Goal: Task Accomplishment & Management: Use online tool/utility

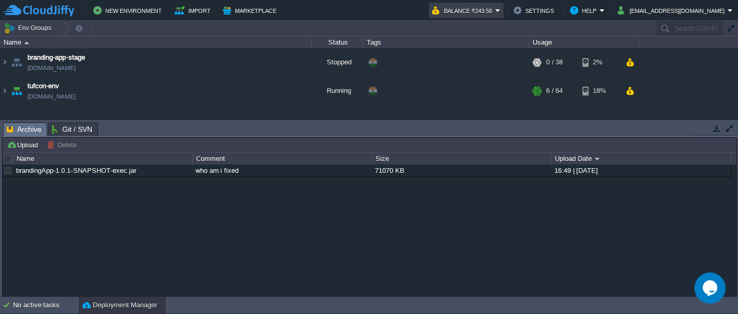
click at [500, 10] on em "Balance ₹243.56" at bounding box center [466, 10] width 68 height 12
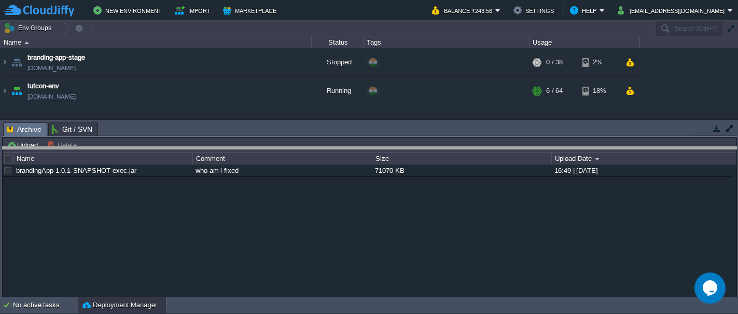
drag, startPoint x: 315, startPoint y: 126, endPoint x: 323, endPoint y: 153, distance: 28.1
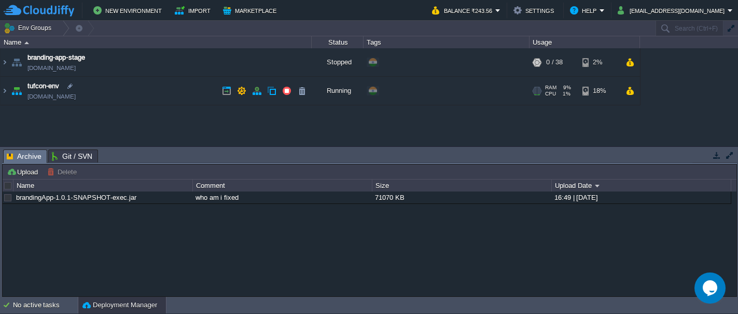
click at [19, 93] on img at bounding box center [16, 91] width 15 height 28
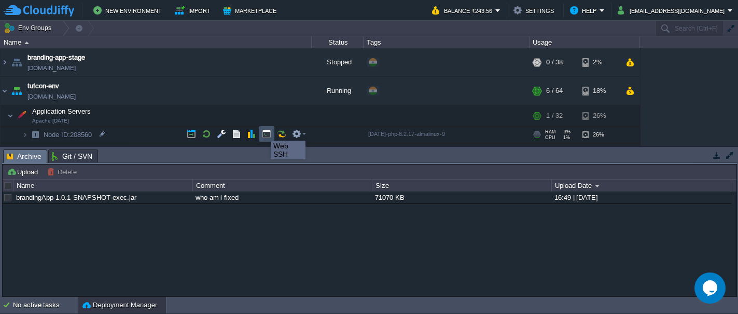
click at [263, 131] on button "button" at bounding box center [266, 133] width 9 height 9
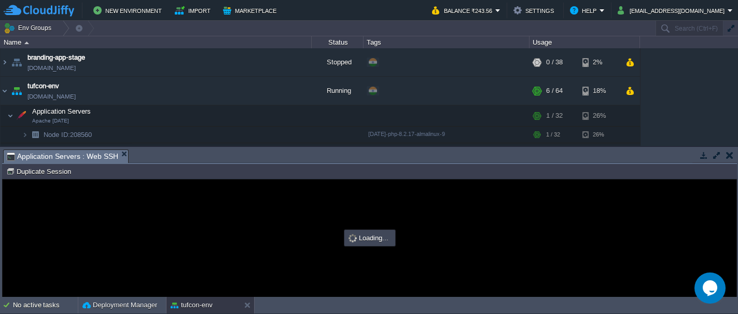
type input "#000000"
